Goal: Information Seeking & Learning: Learn about a topic

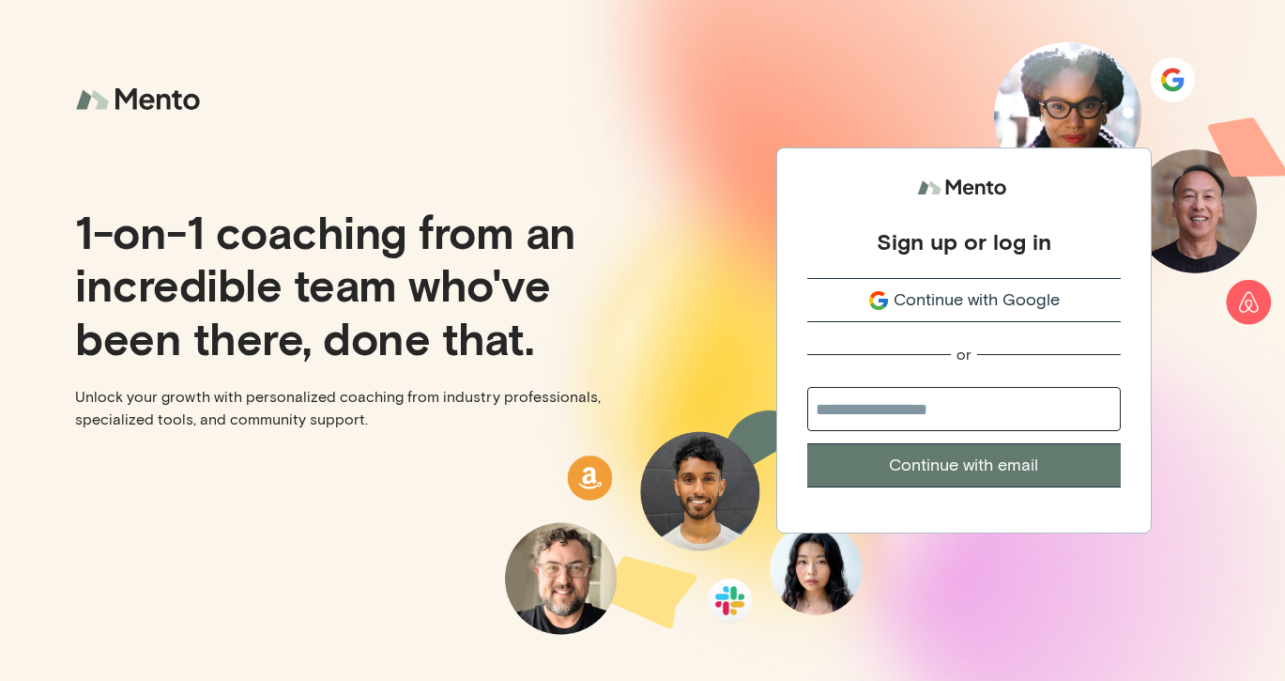
click at [943, 301] on span "Continue with Google" at bounding box center [977, 299] width 166 height 25
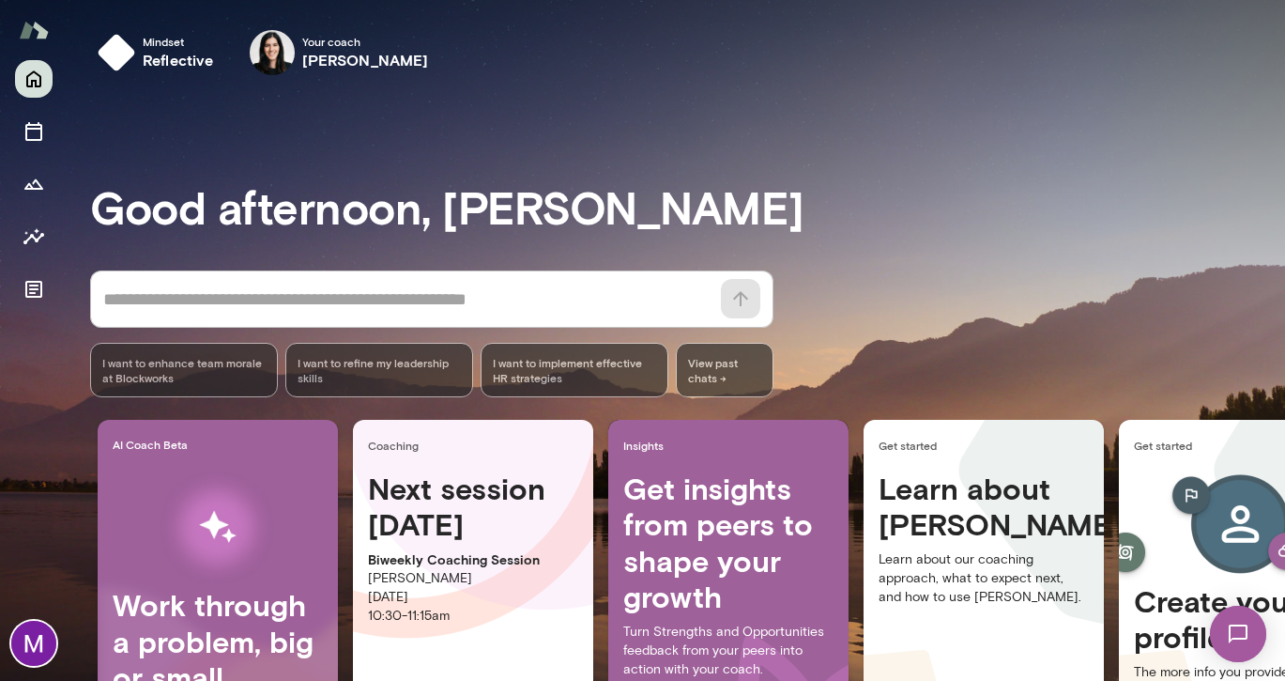
click at [29, 635] on img at bounding box center [33, 643] width 45 height 45
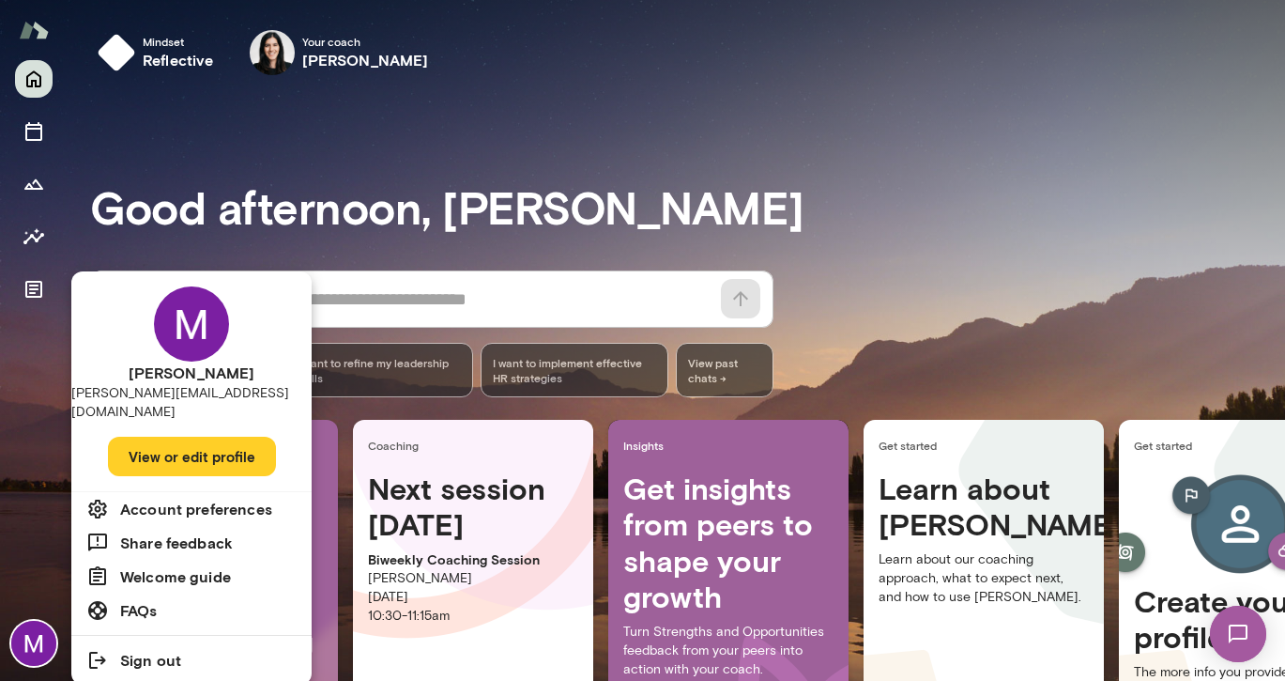
click at [190, 498] on h6 "Account preferences" at bounding box center [196, 509] width 152 height 23
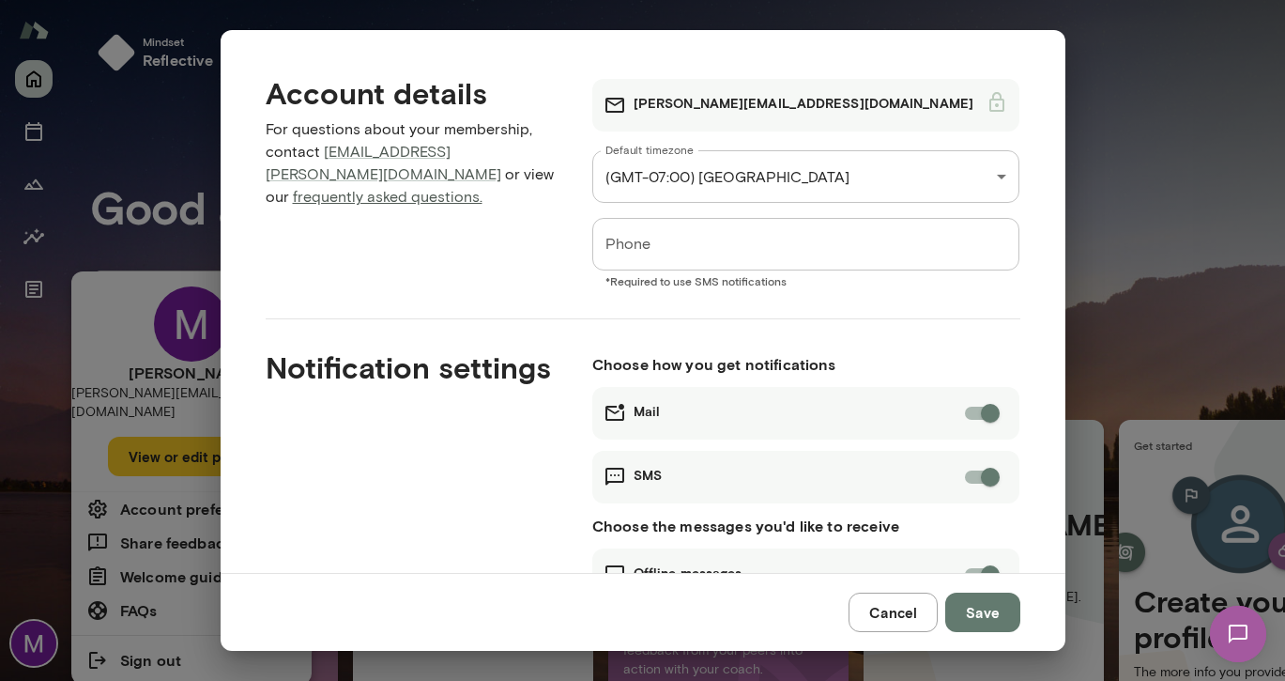
click at [293, 188] on link "frequently asked questions." at bounding box center [388, 197] width 190 height 18
